Goal: Information Seeking & Learning: Learn about a topic

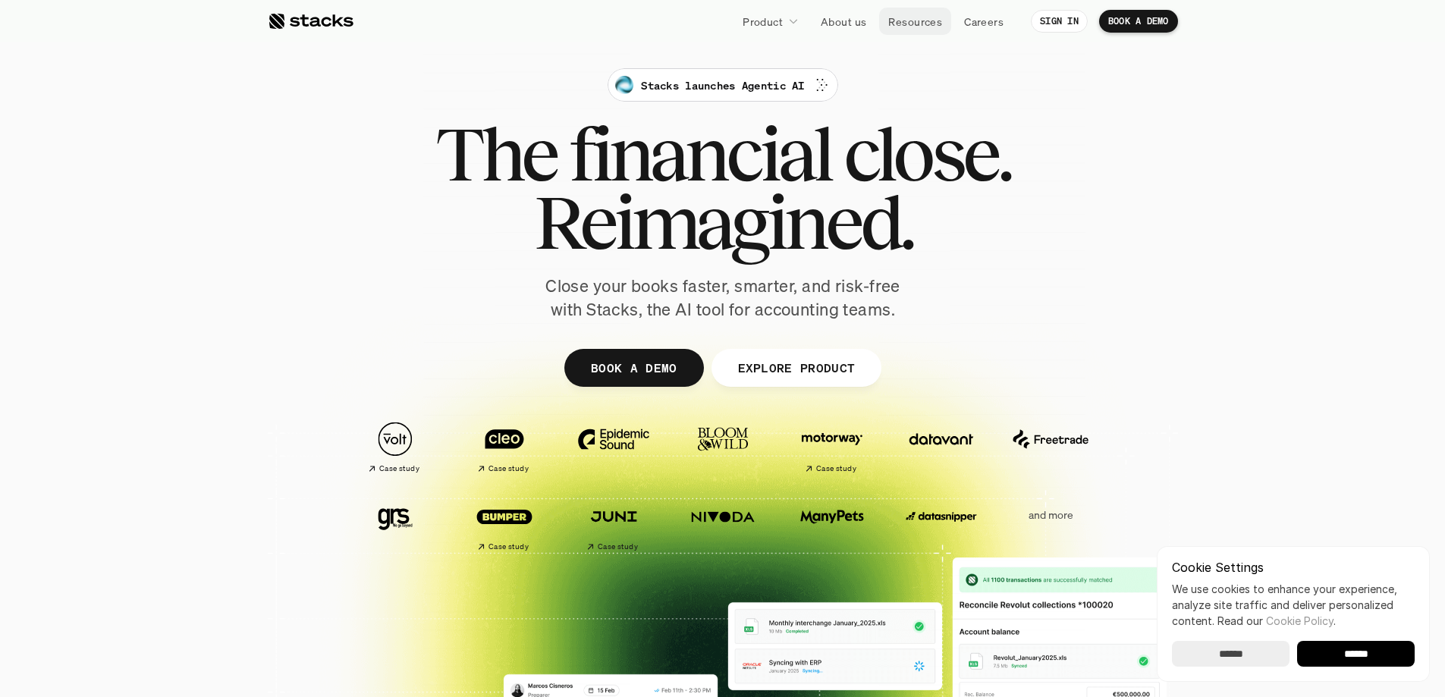
click at [923, 27] on p "Resources" at bounding box center [915, 22] width 54 height 16
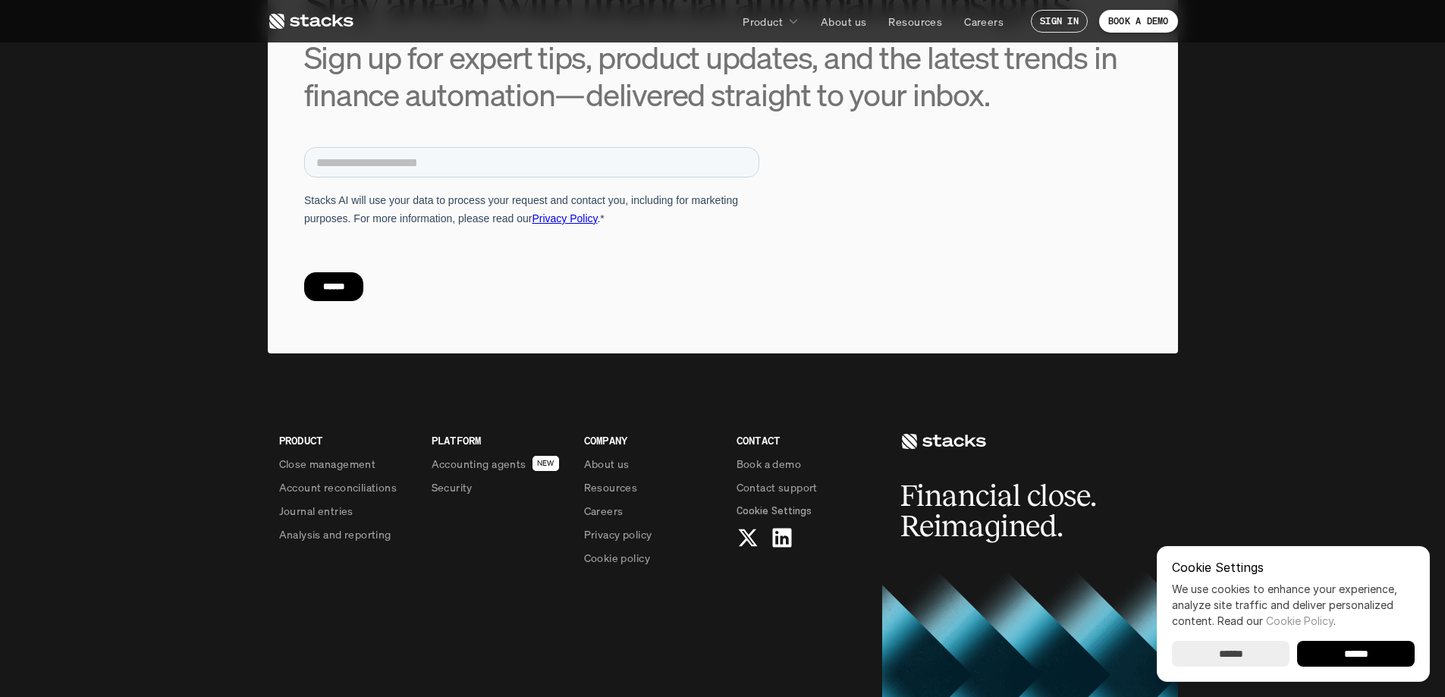
scroll to position [6700, 0]
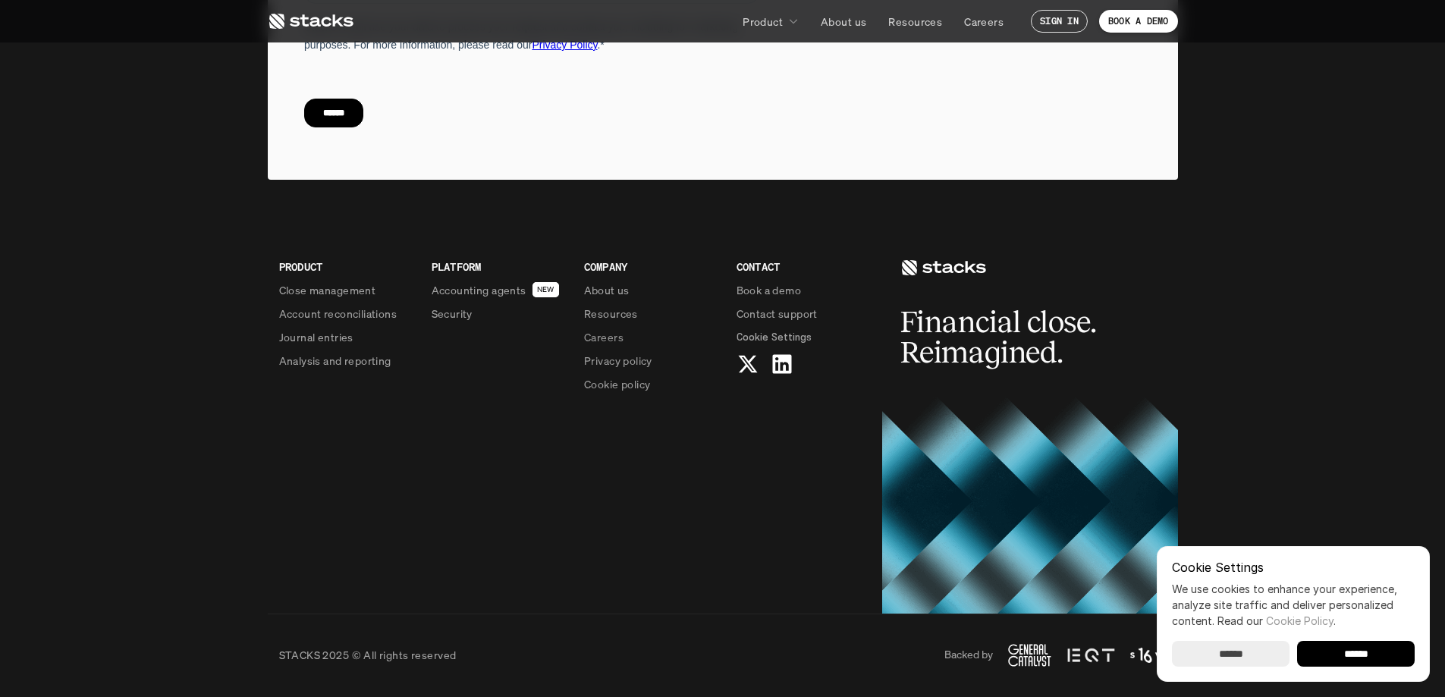
click at [627, 315] on p "Resources" at bounding box center [611, 314] width 54 height 16
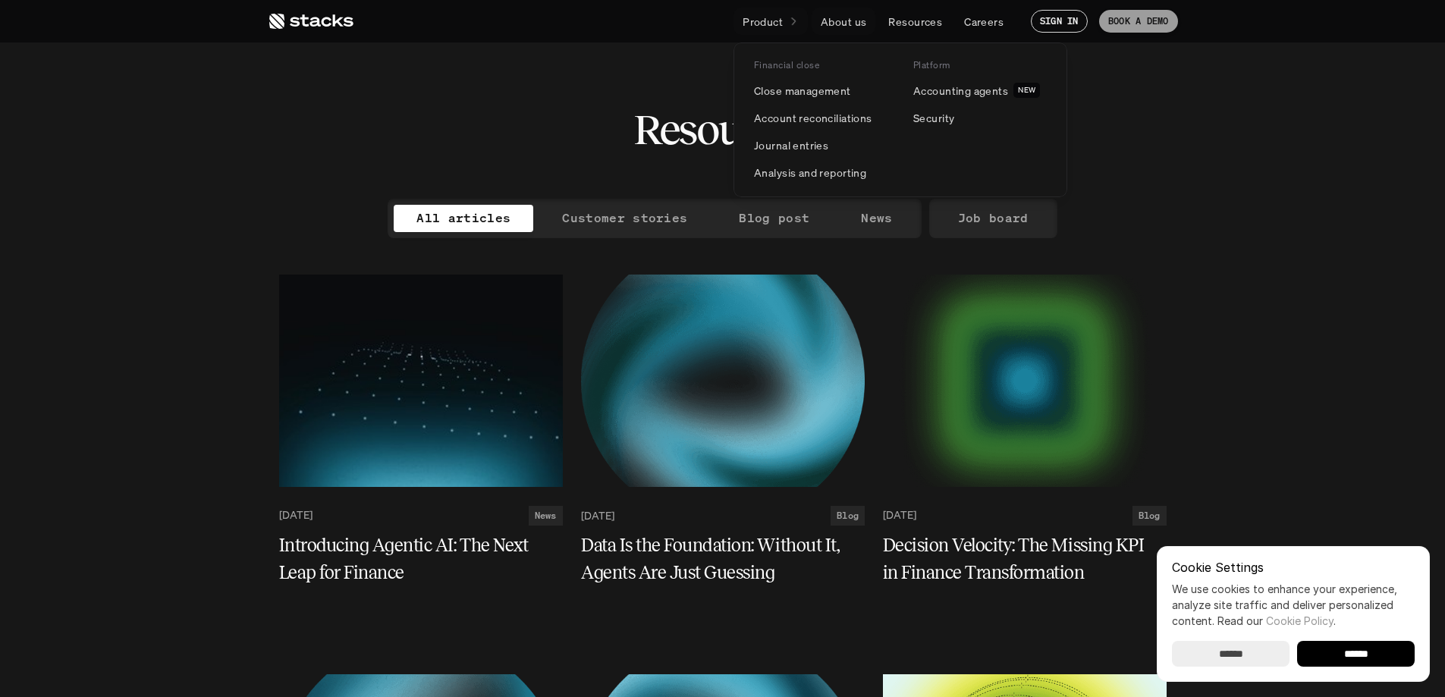
click at [779, 17] on p "Product" at bounding box center [763, 22] width 40 height 16
click at [958, 88] on p "Accounting agents" at bounding box center [960, 91] width 95 height 16
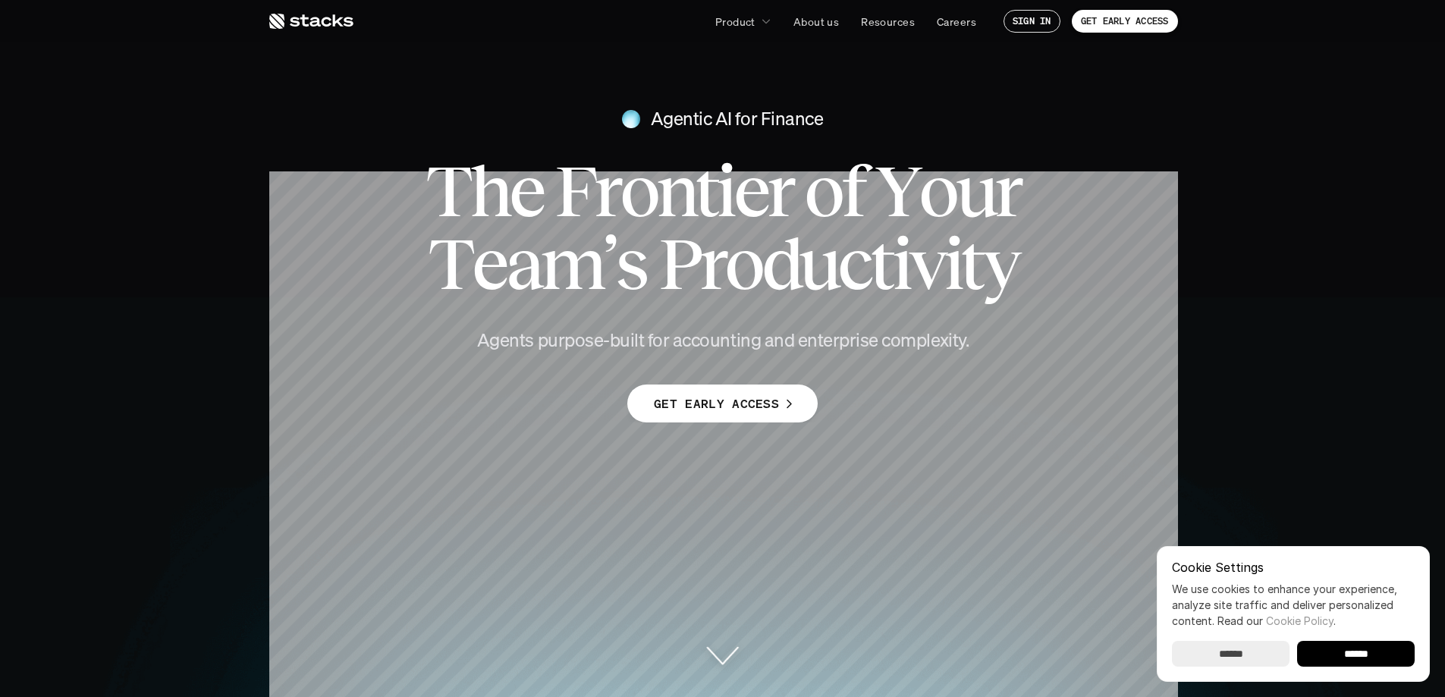
click at [762, 412] on p "GET EARLY ACCESS" at bounding box center [716, 404] width 125 height 22
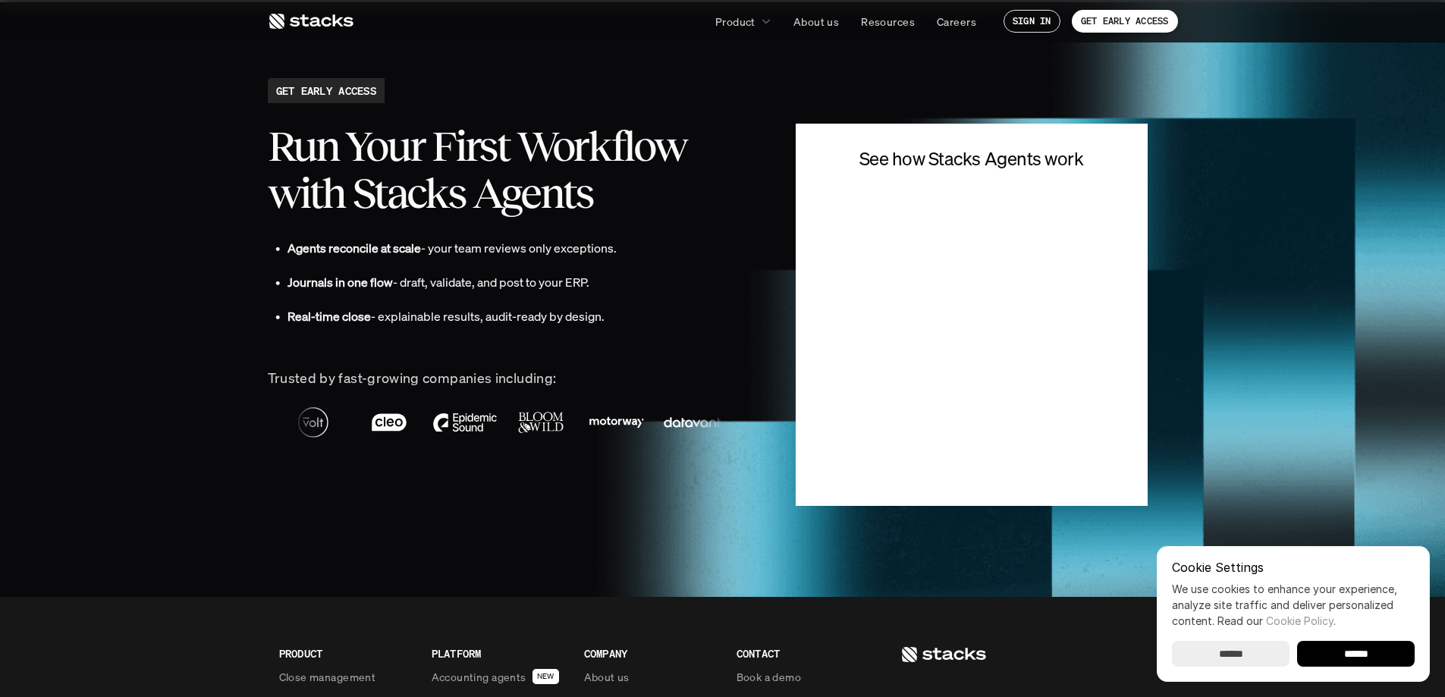
scroll to position [3381, 0]
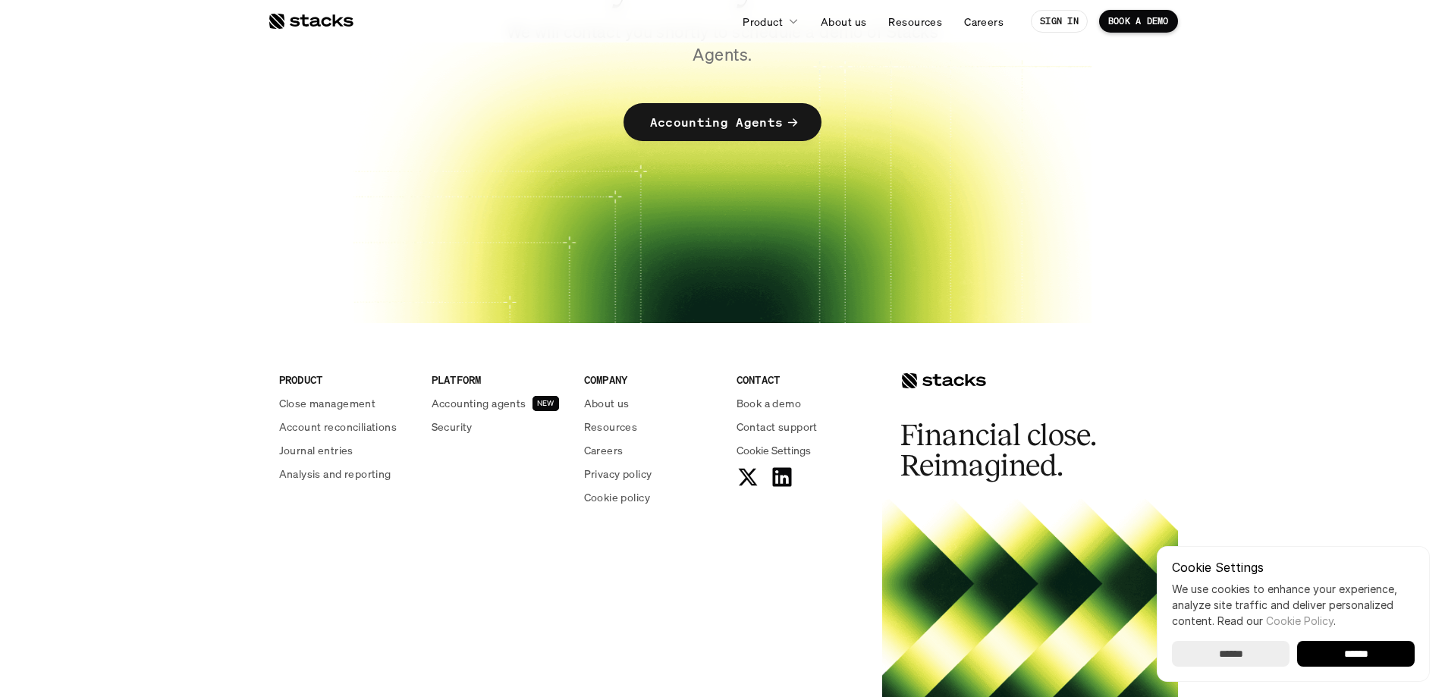
scroll to position [288, 0]
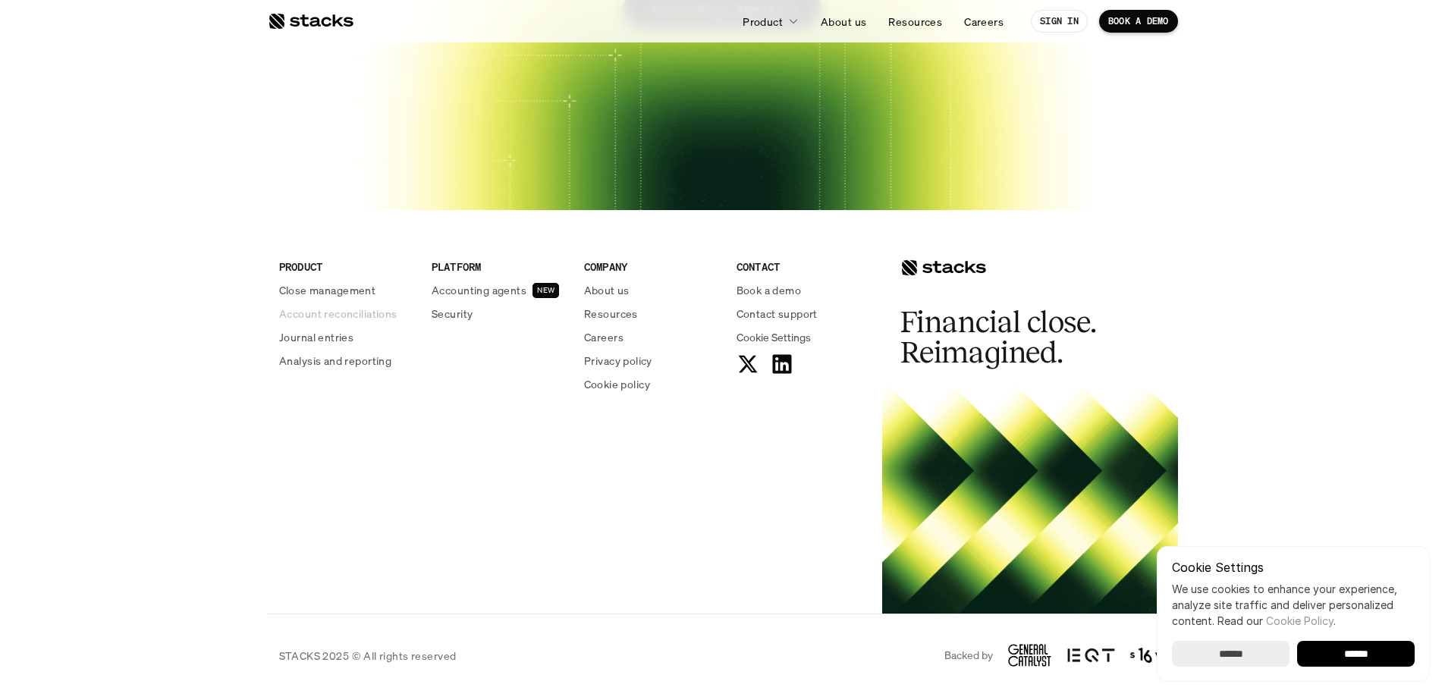
click at [334, 312] on p "Account reconciliations" at bounding box center [338, 314] width 118 height 16
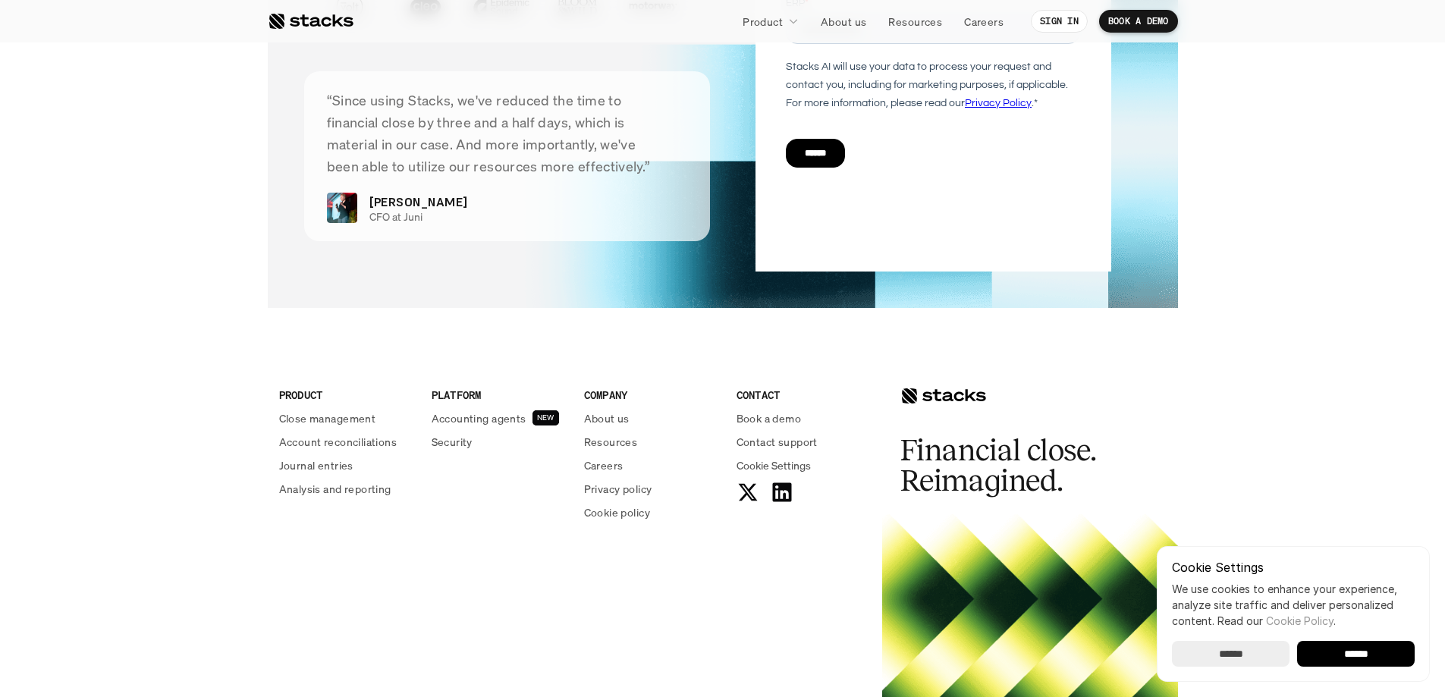
scroll to position [3711, 0]
